Goal: Task Accomplishment & Management: Complete application form

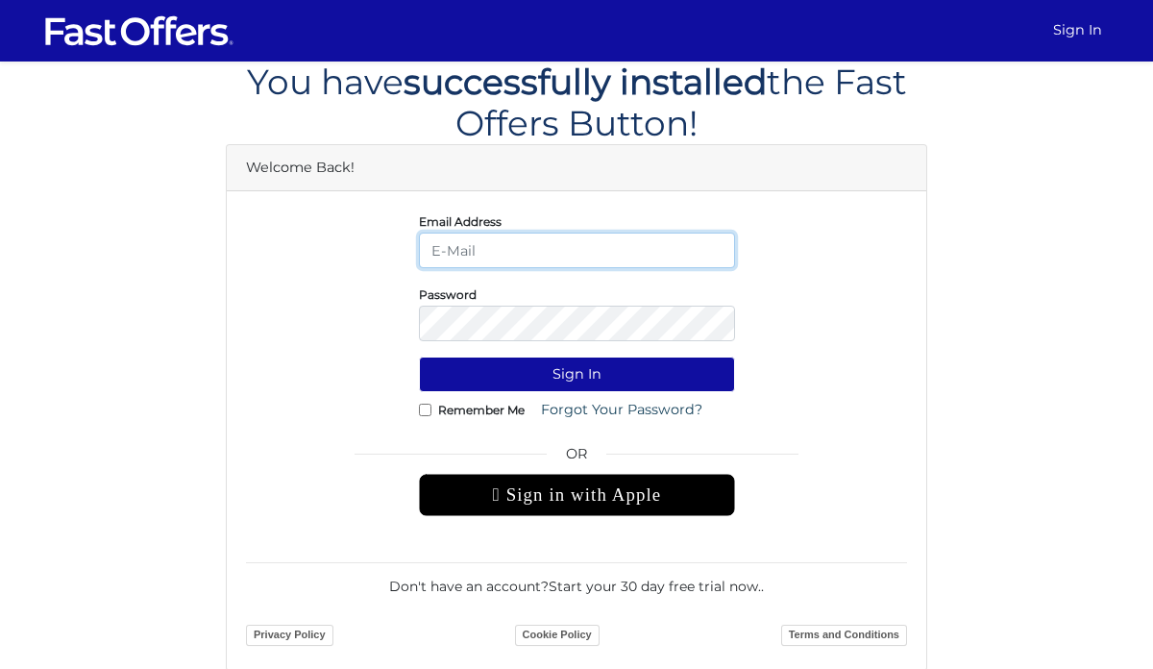
type input "[PERSON_NAME][EMAIL_ADDRESS][DOMAIN_NAME]"
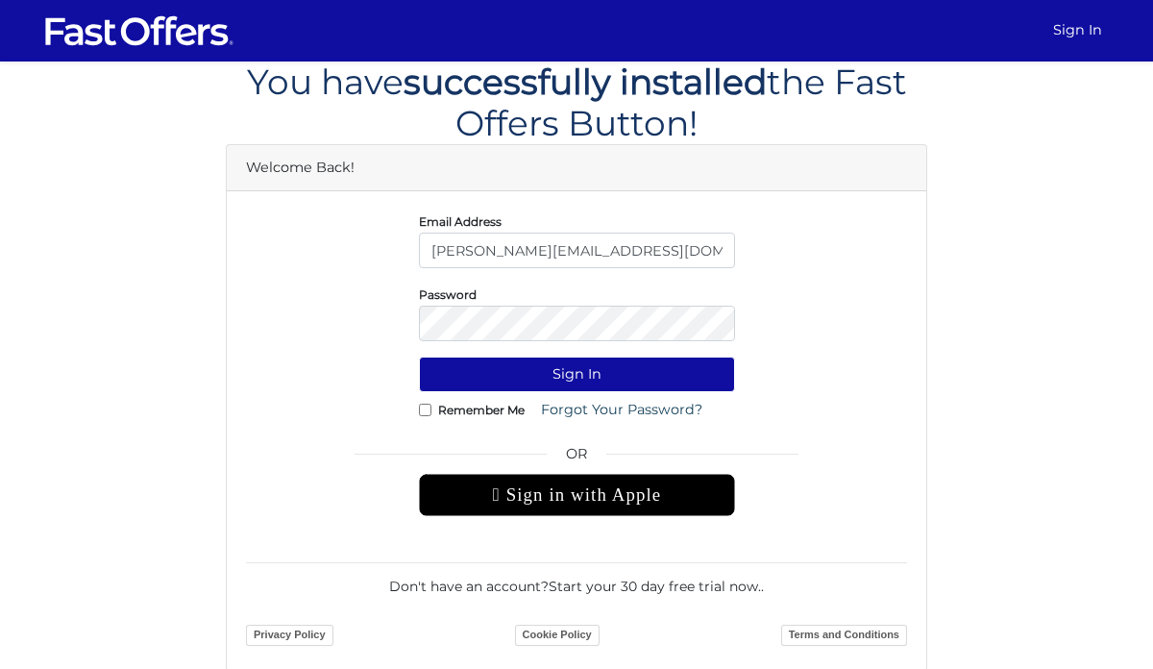
click at [422, 411] on input "Remember Me" at bounding box center [425, 409] width 12 height 12
checkbox input "true"
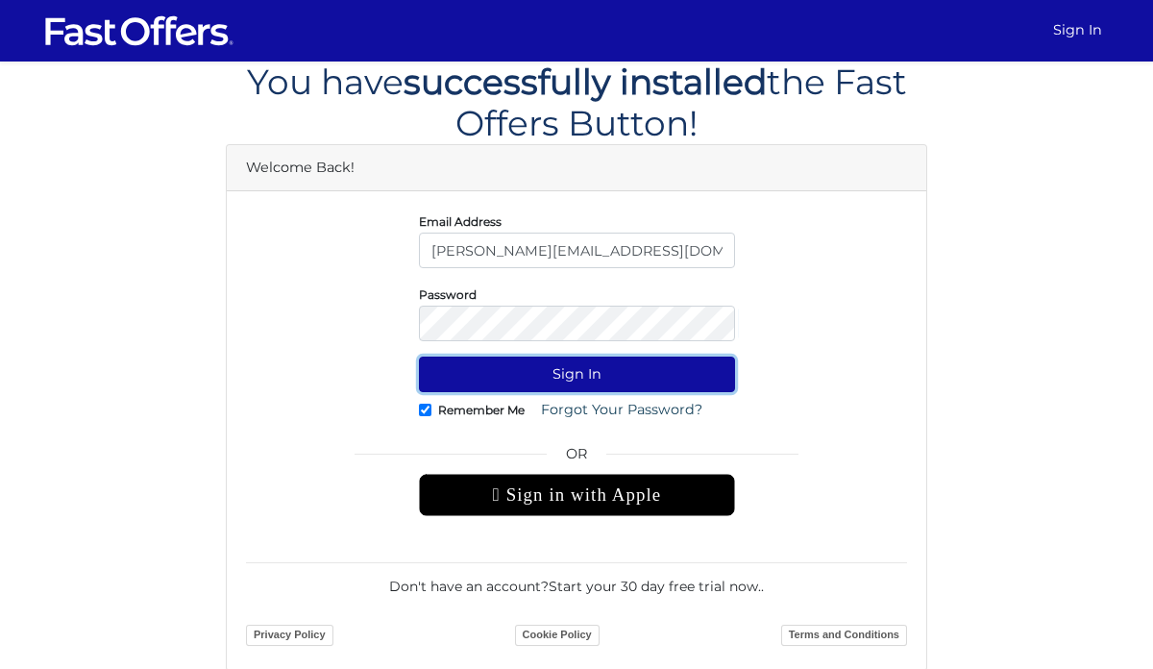
click at [465, 377] on button "Sign In" at bounding box center [577, 374] width 316 height 36
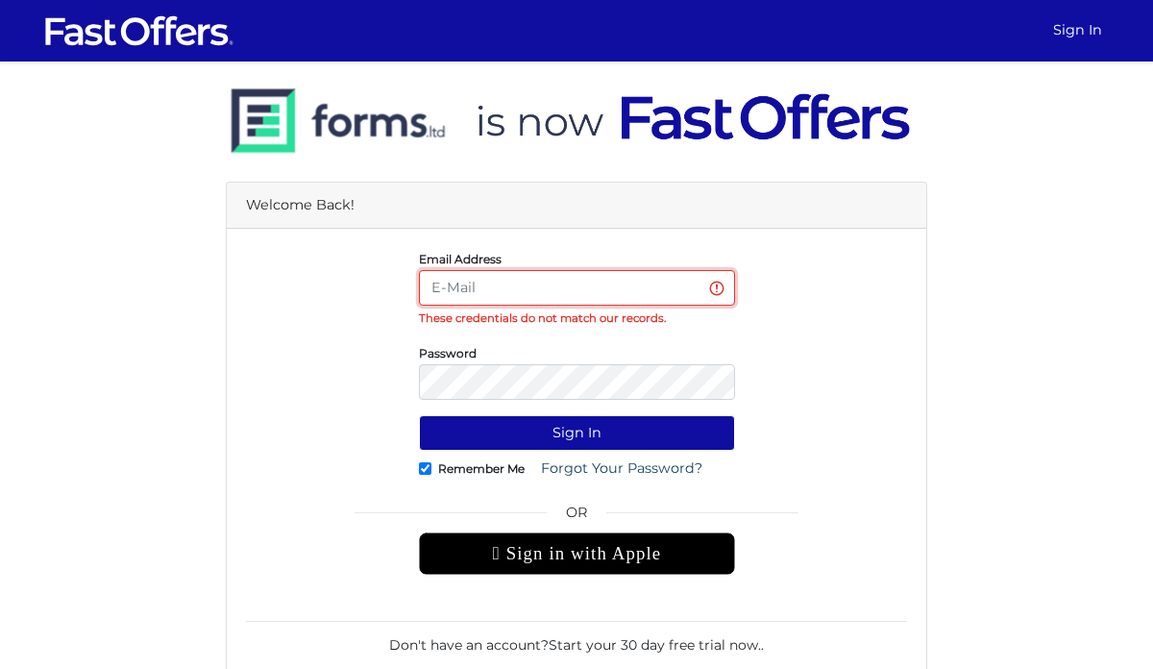
type input "[PERSON_NAME][EMAIL_ADDRESS][DOMAIN_NAME]"
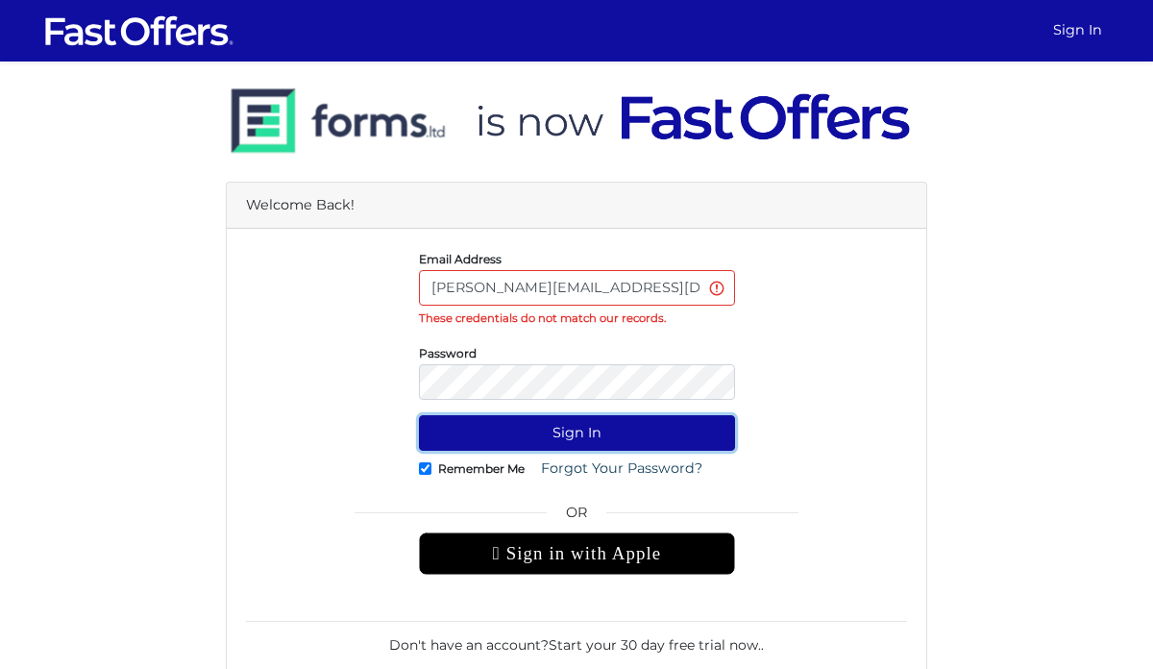
click at [543, 427] on button "Sign In" at bounding box center [577, 433] width 316 height 36
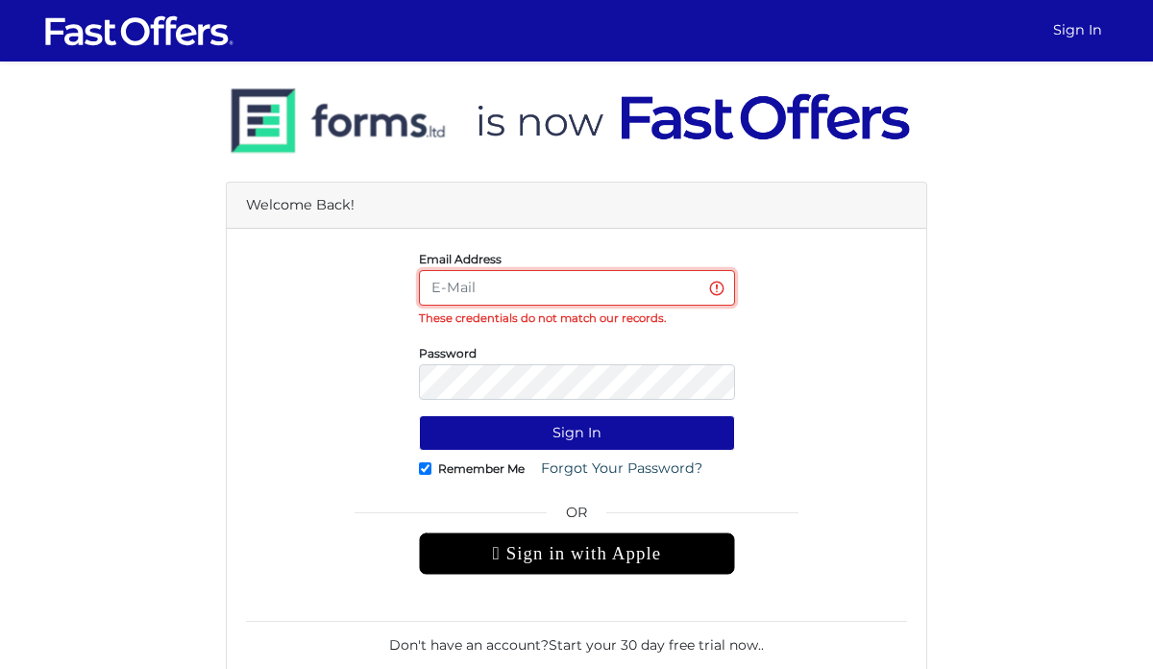
type input "[PERSON_NAME][EMAIL_ADDRESS][DOMAIN_NAME]"
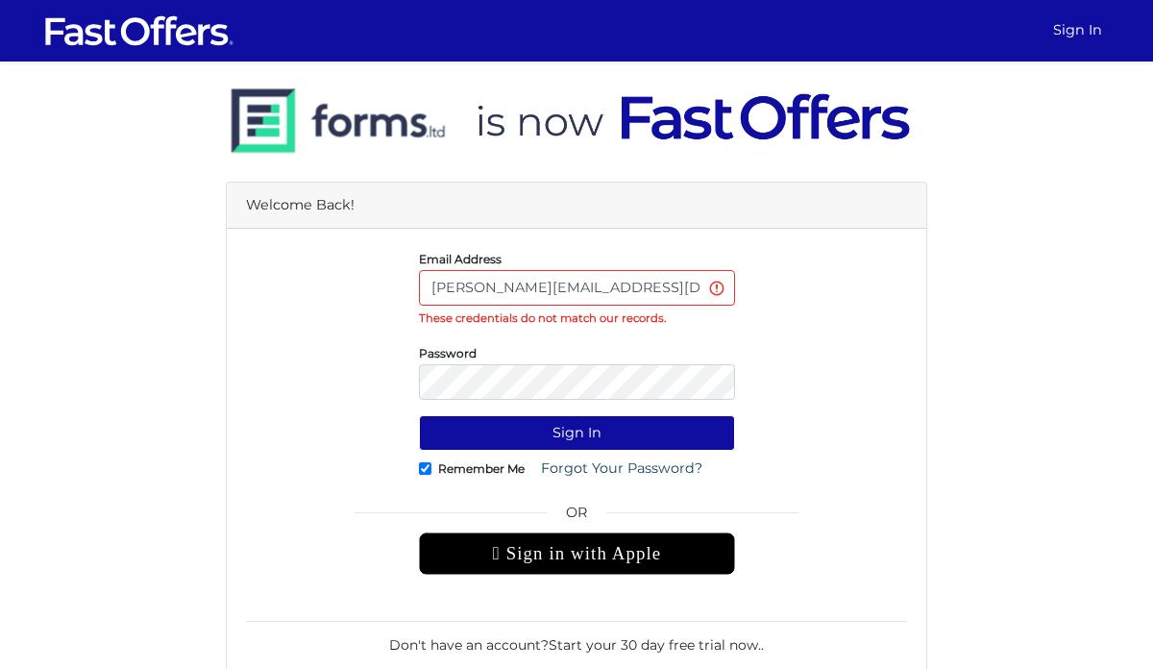
click at [842, 360] on div "Password" at bounding box center [577, 371] width 690 height 58
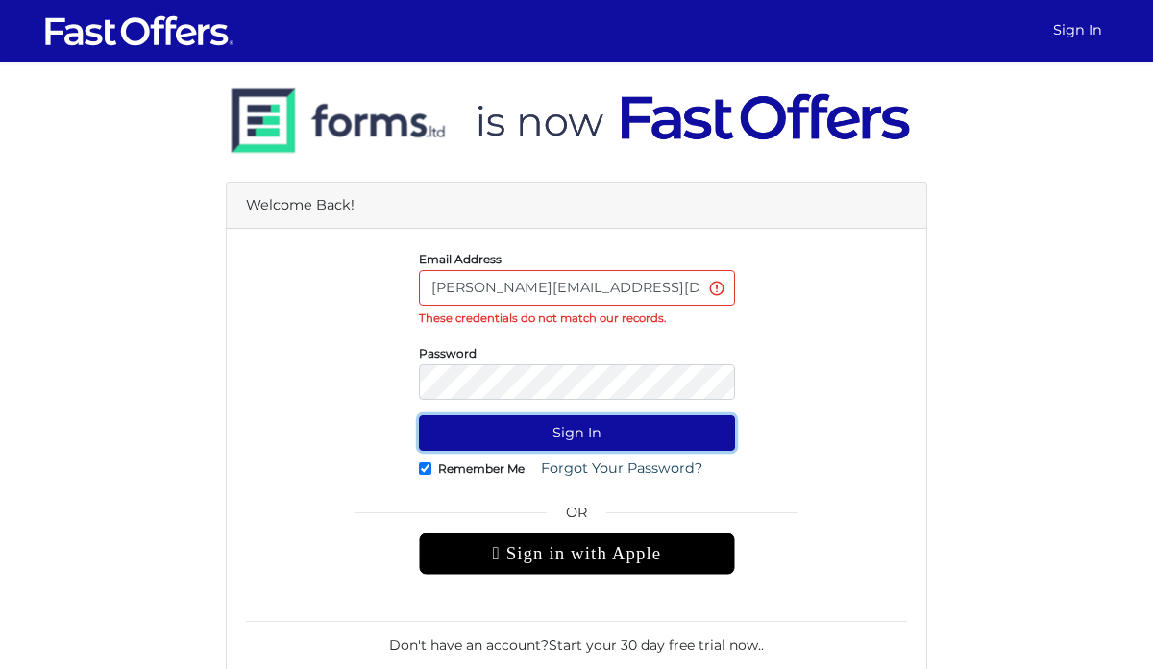
click at [517, 437] on button "Sign In" at bounding box center [577, 433] width 316 height 36
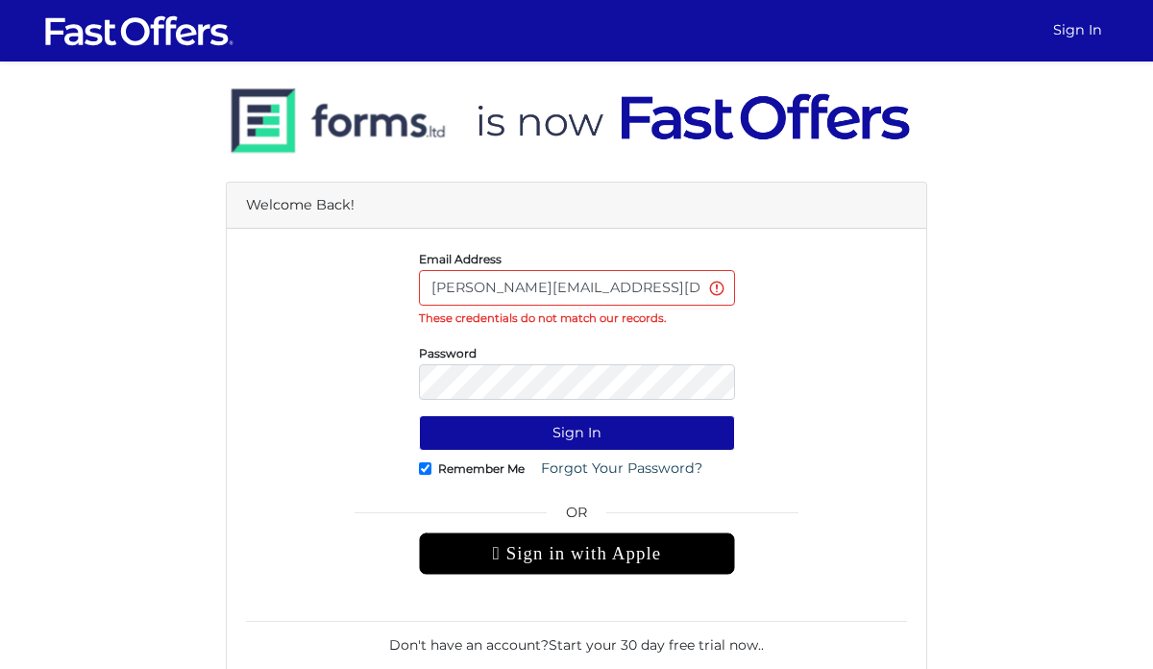
click at [666, 340] on form "Email Address arvin@property.ca These credentials do not match our records. Pas…" at bounding box center [576, 478] width 661 height 461
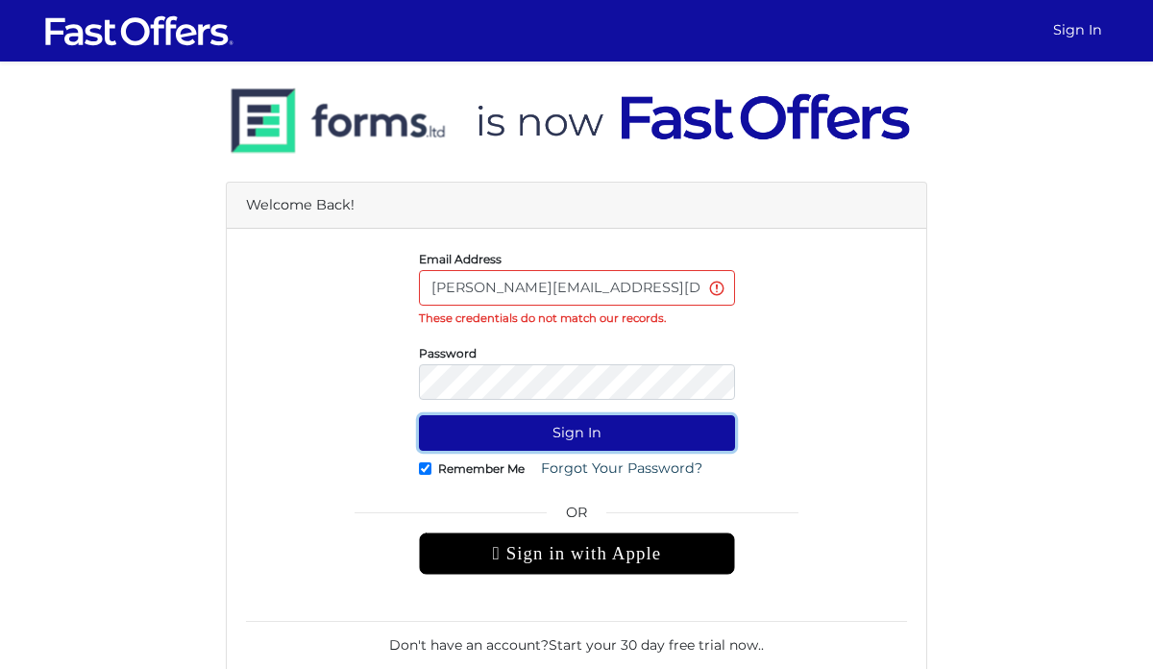
click at [527, 438] on button "Sign In" at bounding box center [577, 433] width 316 height 36
